Goal: Transaction & Acquisition: Purchase product/service

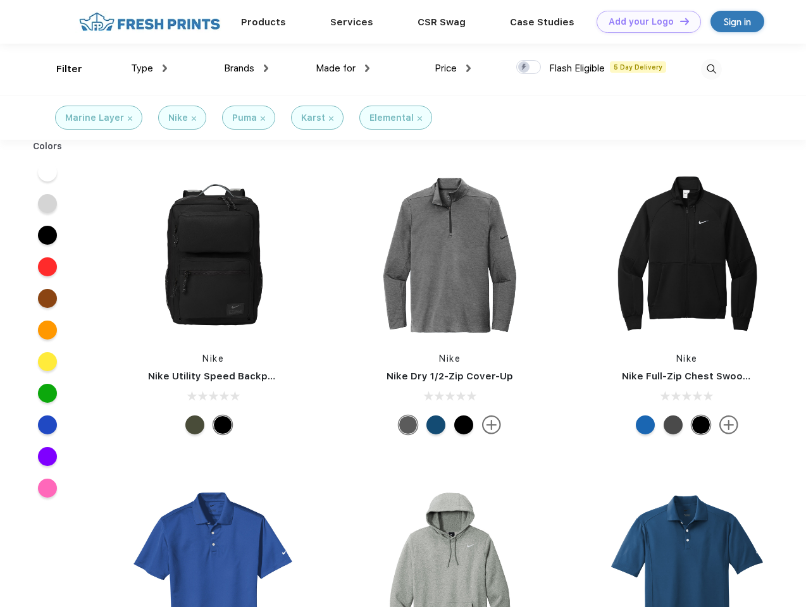
click at [644, 22] on link "Add your Logo Design Tool" at bounding box center [648, 22] width 104 height 22
click at [0, 0] on div "Design Tool" at bounding box center [0, 0] width 0 height 0
click at [679, 21] on link "Add your Logo Design Tool" at bounding box center [648, 22] width 104 height 22
click at [61, 69] on div "Filter" at bounding box center [69, 69] width 26 height 15
click at [149, 68] on span "Type" at bounding box center [142, 68] width 22 height 11
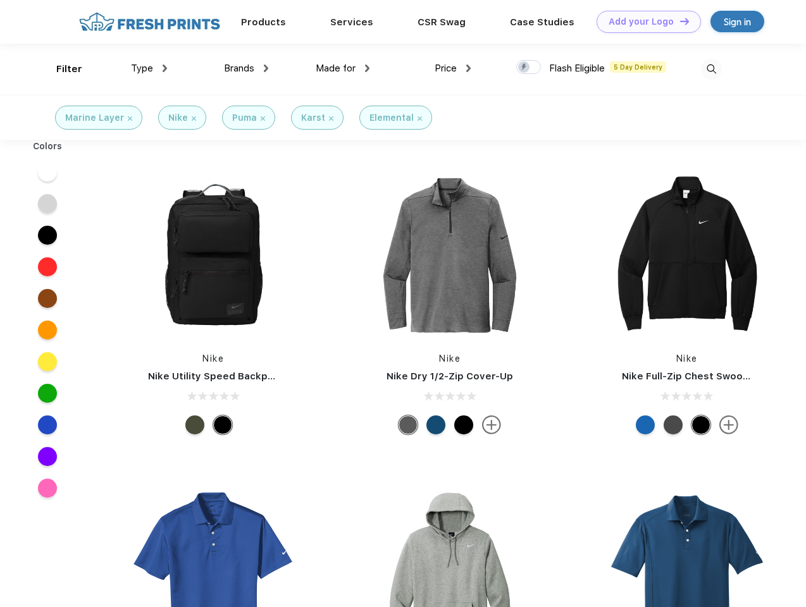
click at [246, 68] on span "Brands" at bounding box center [239, 68] width 30 height 11
click at [343, 68] on span "Made for" at bounding box center [336, 68] width 40 height 11
click at [453, 68] on span "Price" at bounding box center [445, 68] width 22 height 11
click at [529, 68] on div at bounding box center [528, 67] width 25 height 14
click at [524, 68] on input "checkbox" at bounding box center [520, 63] width 8 height 8
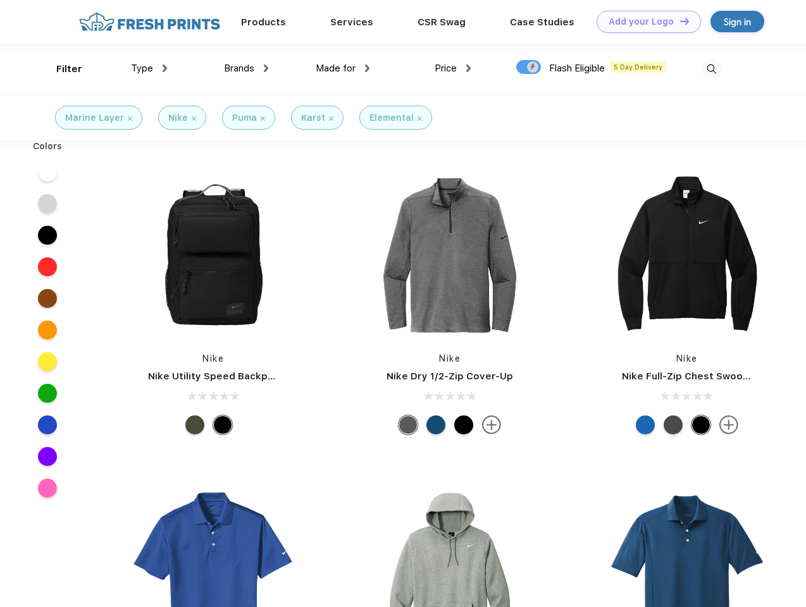
click at [711, 69] on img at bounding box center [711, 69] width 21 height 21
